Goal: Navigation & Orientation: Find specific page/section

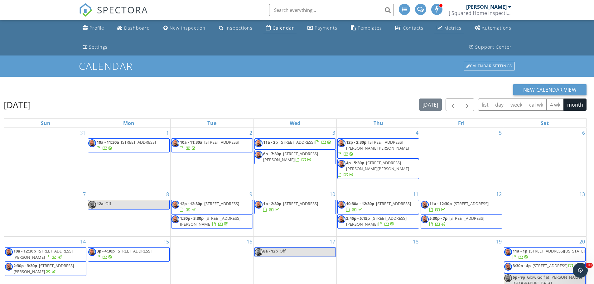
click at [444, 27] on div "Metrics" at bounding box center [452, 28] width 17 height 6
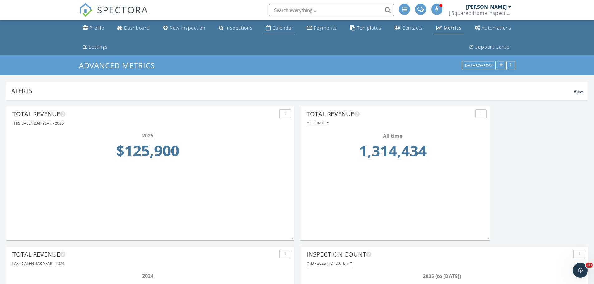
click at [273, 29] on div "Calendar" at bounding box center [283, 28] width 21 height 6
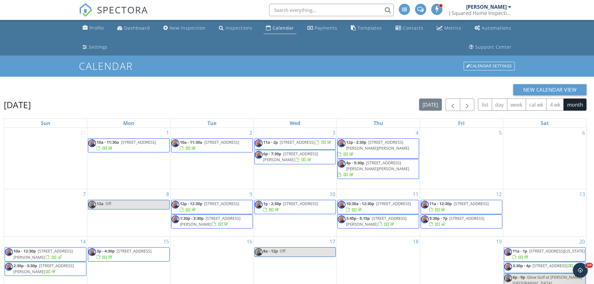
scroll to position [102, 0]
